Goal: Task Accomplishment & Management: Manage account settings

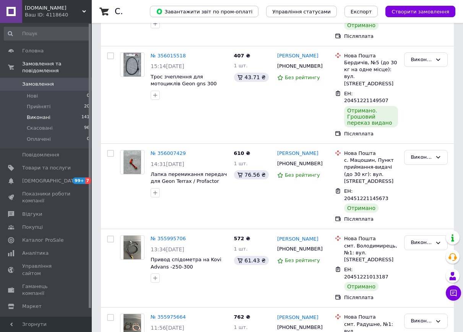
scroll to position [306, 0]
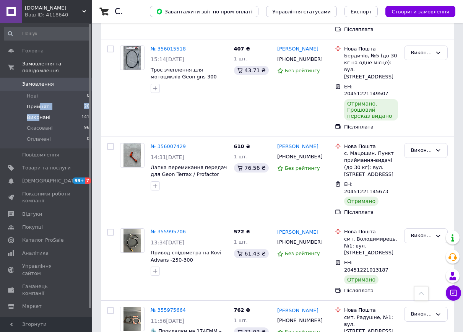
click at [40, 103] on ul "Нові 0 Прийняті 20 Виконані 141 Скасовані 96 Оплачені 0" at bounding box center [47, 120] width 94 height 58
click at [41, 103] on span "Прийняті" at bounding box center [39, 106] width 24 height 7
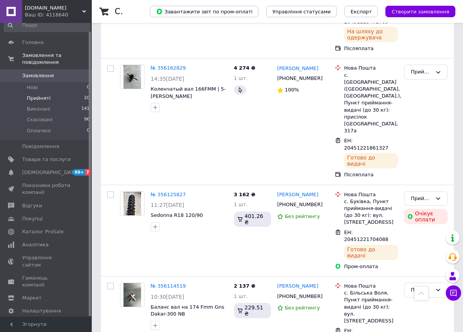
scroll to position [1491, 0]
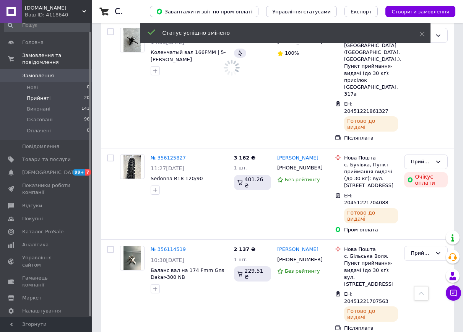
scroll to position [1530, 0]
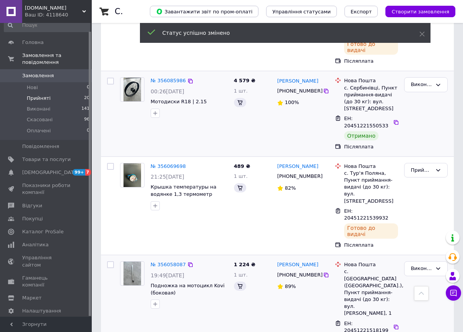
scroll to position [1795, 0]
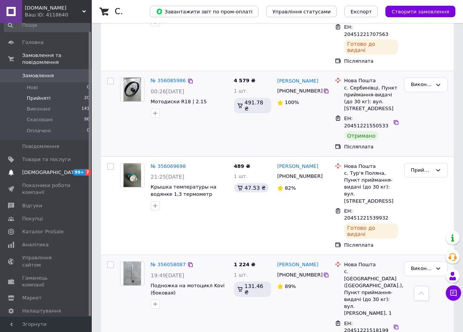
click at [51, 169] on span "[DEMOGRAPHIC_DATA]" at bounding box center [46, 172] width 49 height 7
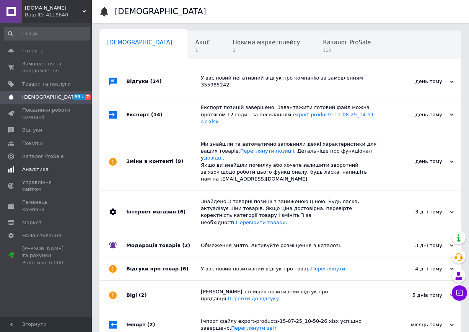
scroll to position [0, 4]
click at [26, 72] on span "Замовлення та повідомлення" at bounding box center [46, 67] width 49 height 14
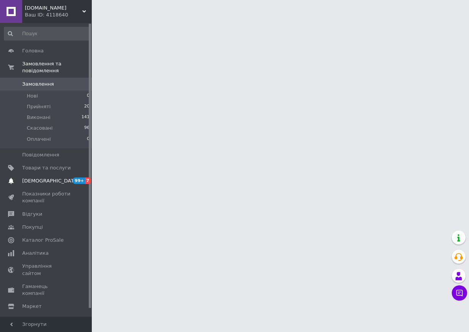
click at [44, 174] on link "Сповіщення 99+ 7" at bounding box center [47, 180] width 94 height 13
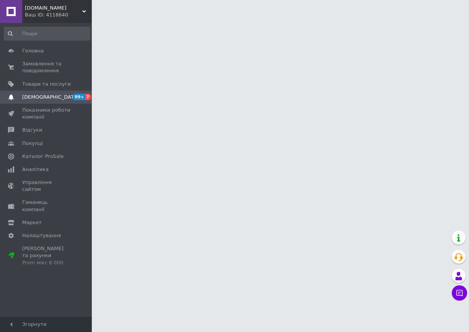
click at [44, 169] on span "Аналітика" at bounding box center [35, 169] width 26 height 7
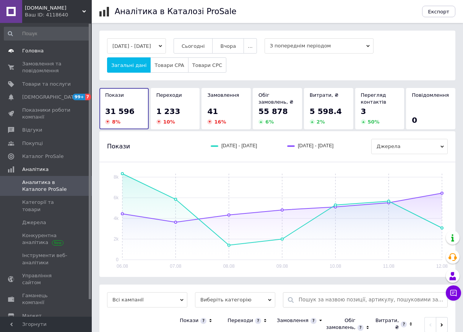
click at [28, 54] on span "Головна" at bounding box center [32, 50] width 21 height 7
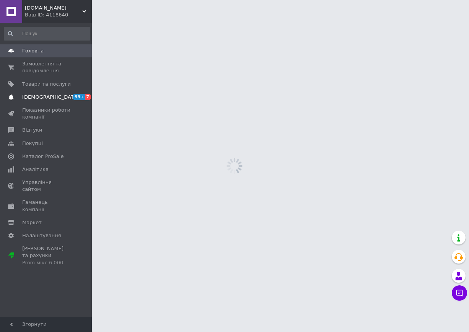
click at [44, 97] on span "[DEMOGRAPHIC_DATA]" at bounding box center [50, 97] width 57 height 7
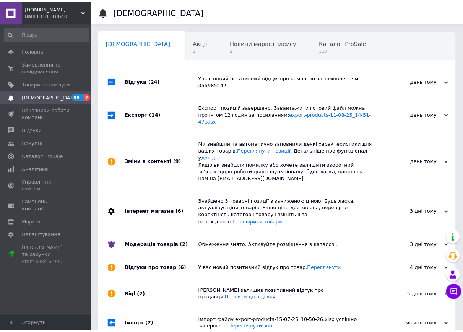
scroll to position [0, 4]
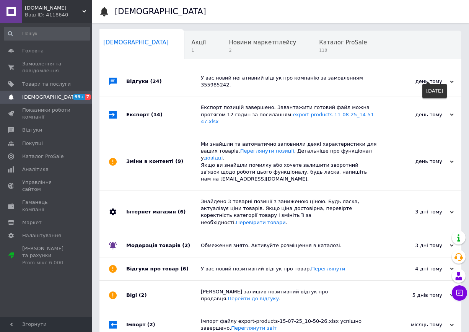
click at [441, 81] on div "день тому" at bounding box center [415, 81] width 76 height 7
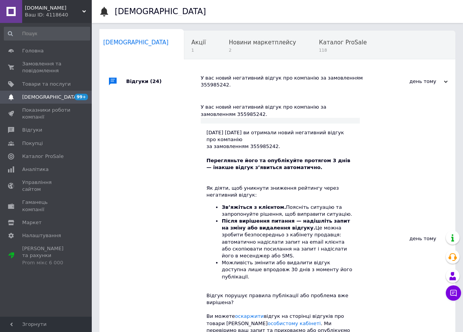
click at [454, 81] on div "день тому 11.08.2025" at bounding box center [413, 81] width 84 height 29
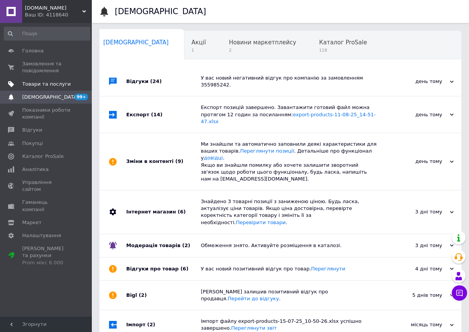
click at [44, 81] on span "Товари та послуги" at bounding box center [46, 84] width 49 height 7
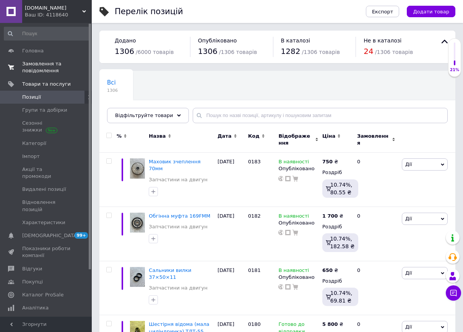
click at [23, 61] on span "Замовлення та повідомлення 0 0" at bounding box center [46, 67] width 92 height 14
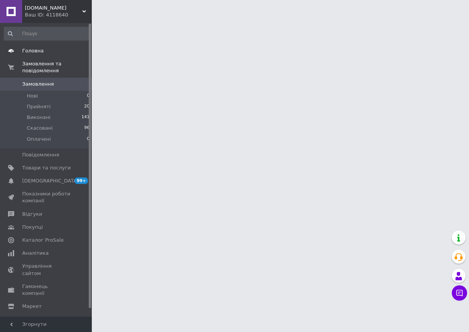
click at [32, 55] on link "Головна" at bounding box center [47, 50] width 94 height 13
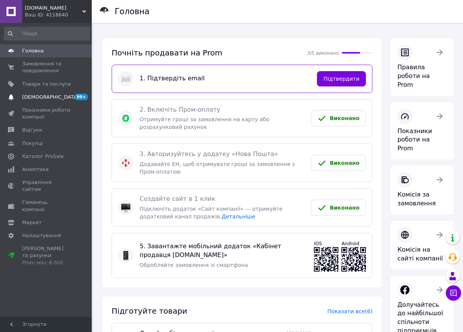
click at [39, 98] on span "[DEMOGRAPHIC_DATA]" at bounding box center [50, 97] width 57 height 7
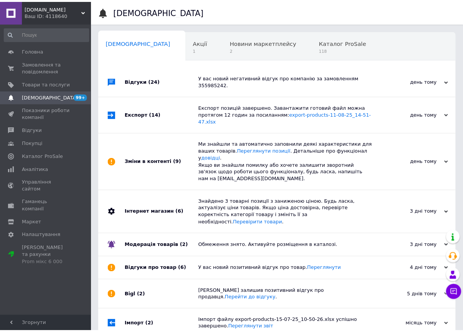
scroll to position [0, 4]
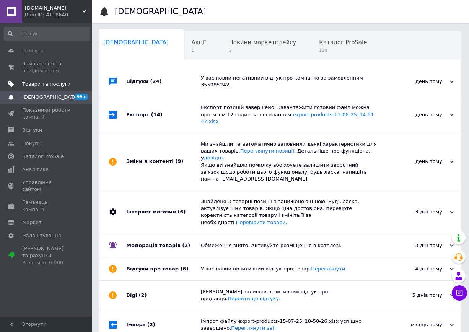
click at [49, 88] on link "Товари та послуги" at bounding box center [47, 84] width 94 height 13
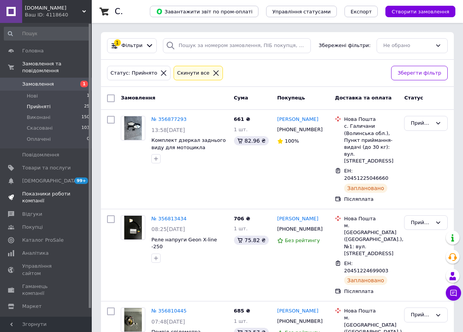
drag, startPoint x: 46, startPoint y: 201, endPoint x: 44, endPoint y: 194, distance: 7.4
click at [44, 194] on span "Показники роботи компанії" at bounding box center [46, 197] width 49 height 14
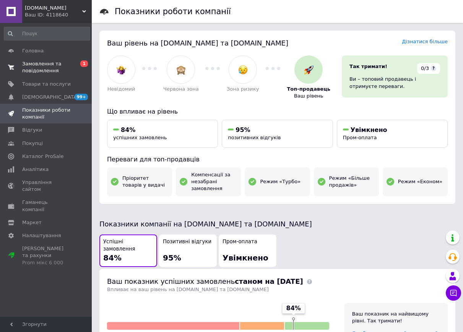
click at [42, 66] on span "Замовлення та повідомлення" at bounding box center [46, 67] width 49 height 14
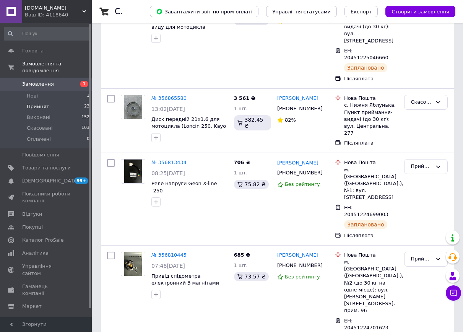
click at [54, 101] on li "Прийняті 23" at bounding box center [47, 106] width 94 height 11
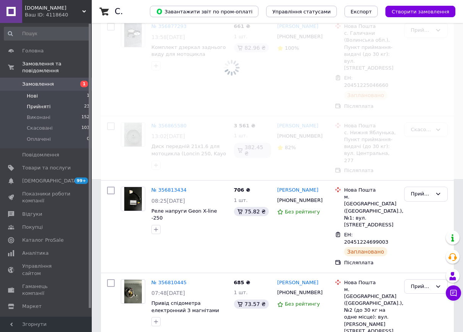
scroll to position [181, 0]
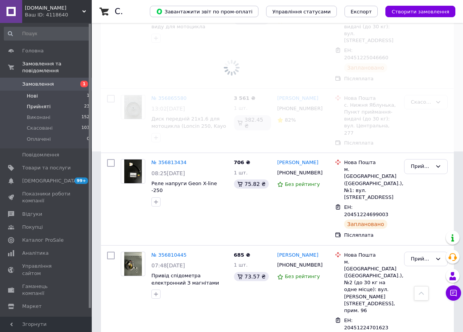
click at [56, 91] on li "Нові 1" at bounding box center [47, 96] width 94 height 11
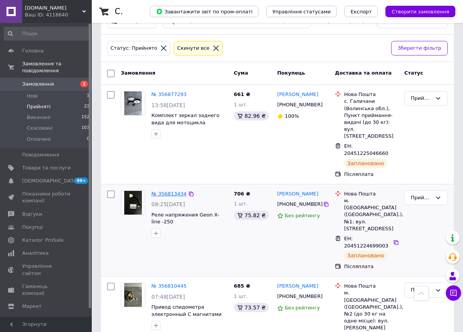
scroll to position [0, 0]
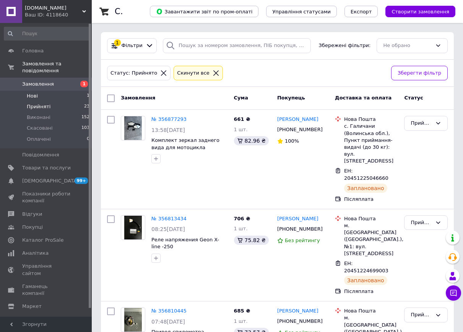
drag, startPoint x: 40, startPoint y: 94, endPoint x: 44, endPoint y: 92, distance: 4.3
click at [44, 92] on li "Нові 1" at bounding box center [47, 96] width 94 height 11
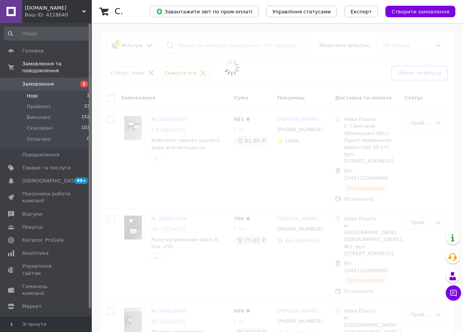
click at [44, 92] on li "Нові 1" at bounding box center [47, 96] width 94 height 11
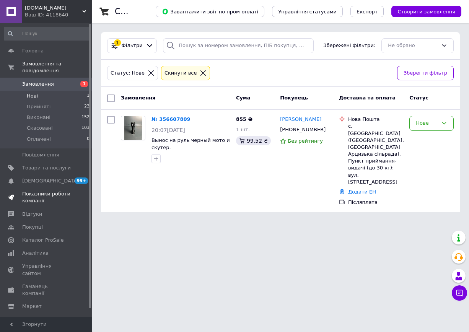
click at [53, 190] on span "Показники роботи компанії" at bounding box center [46, 197] width 49 height 14
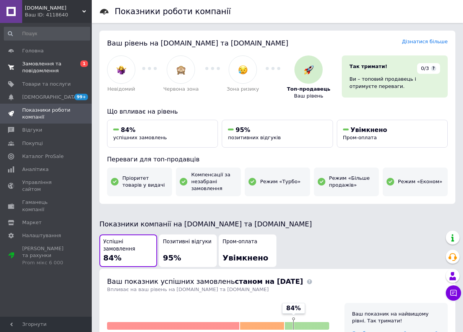
click at [42, 73] on span "Замовлення та повідомлення" at bounding box center [46, 67] width 49 height 14
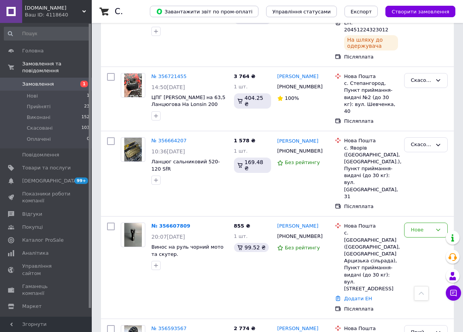
scroll to position [1186, 0]
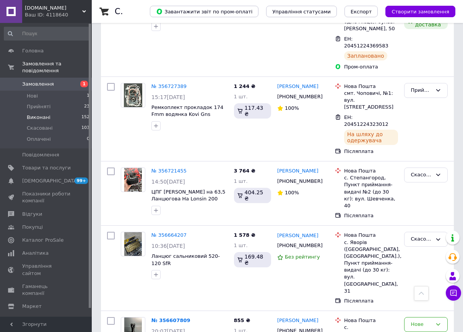
click at [42, 114] on span "Виконані" at bounding box center [39, 117] width 24 height 7
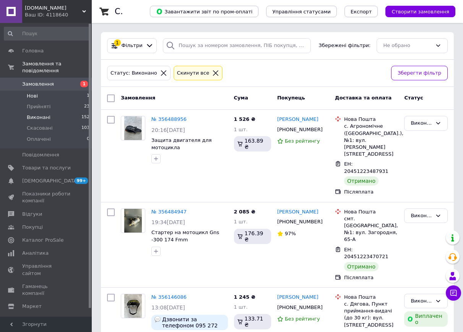
click at [44, 91] on li "Нові 1" at bounding box center [47, 96] width 94 height 11
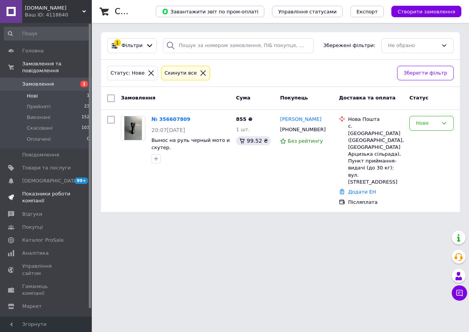
click at [54, 190] on span "Показники роботи компанії" at bounding box center [46, 197] width 49 height 14
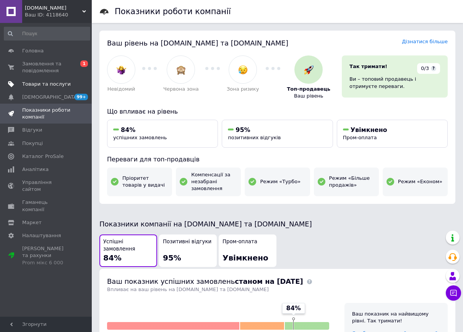
click at [46, 84] on span "Товари та послуги" at bounding box center [46, 84] width 49 height 7
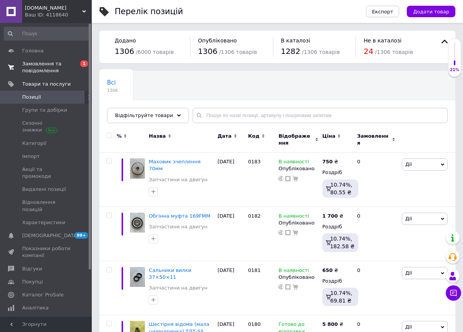
click at [49, 72] on span "Замовлення та повідомлення" at bounding box center [46, 67] width 49 height 14
